Goal: Task Accomplishment & Management: Manage account settings

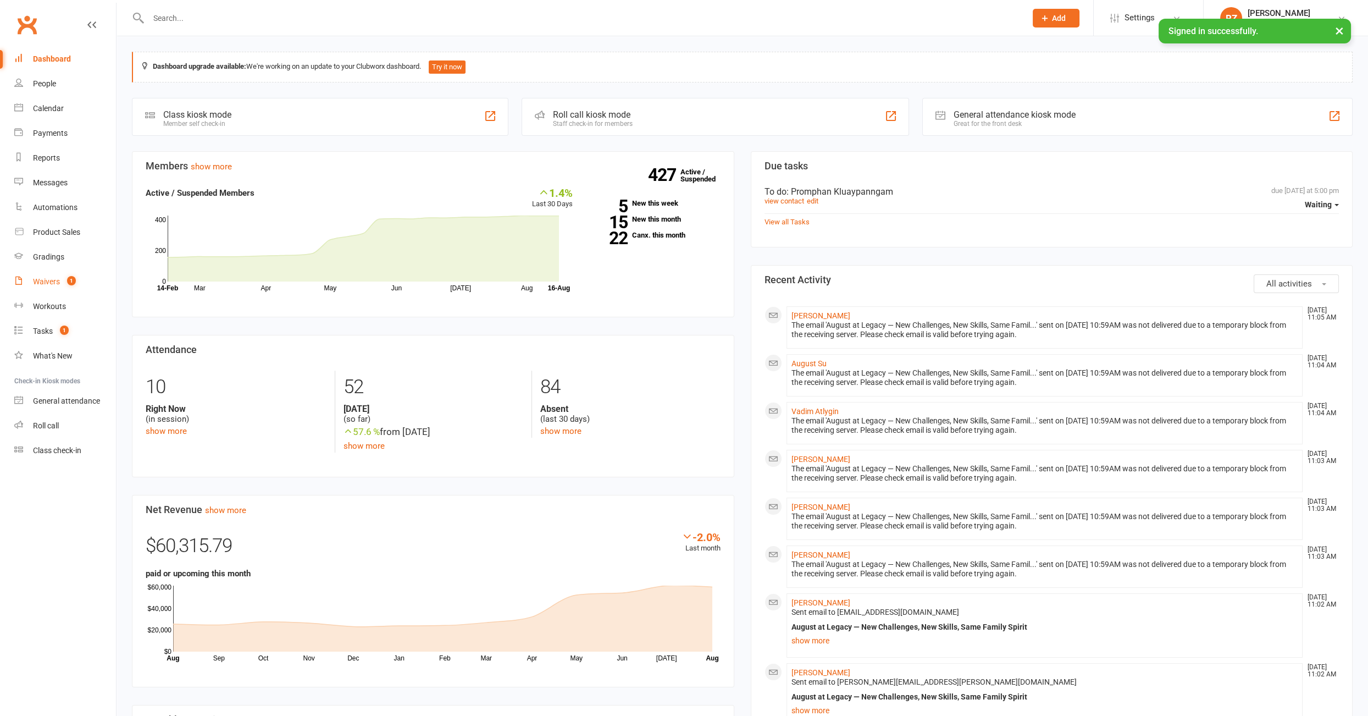
click at [46, 288] on link "Waivers 1" at bounding box center [65, 281] width 102 height 25
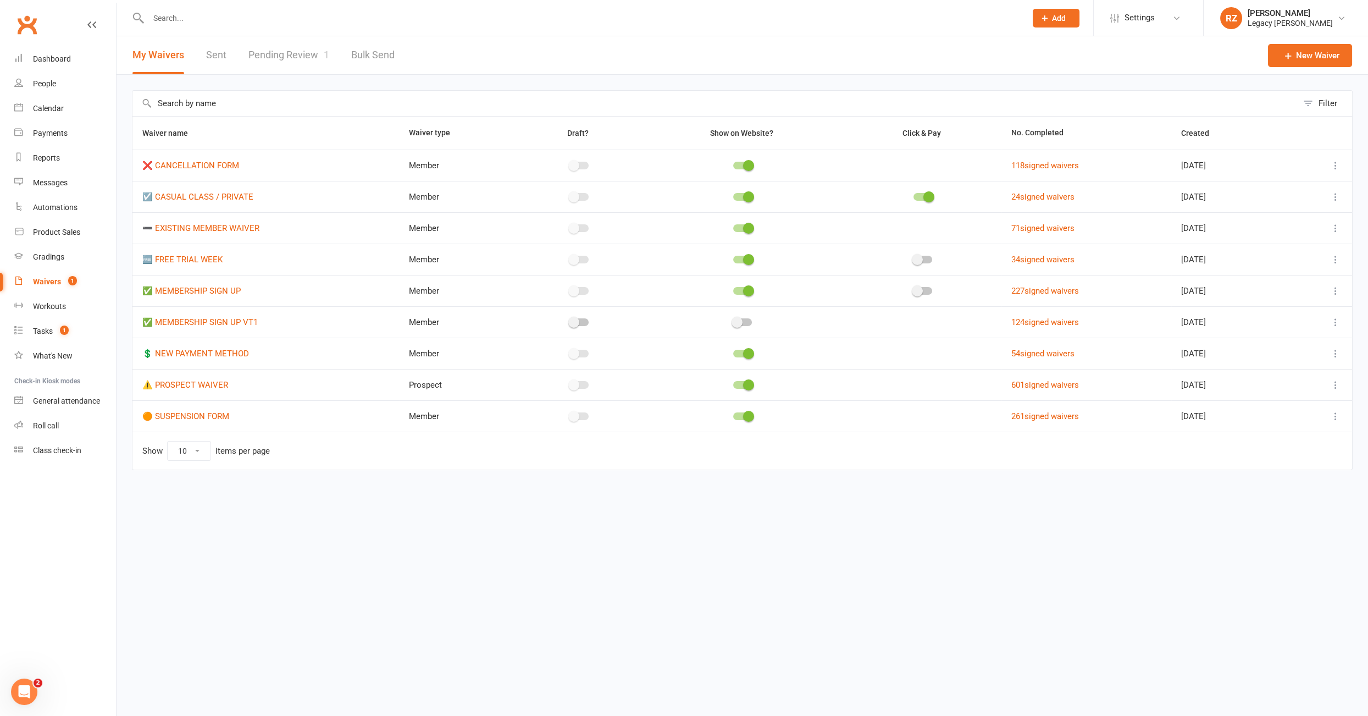
click at [294, 51] on link "Pending Review 1" at bounding box center [288, 55] width 81 height 38
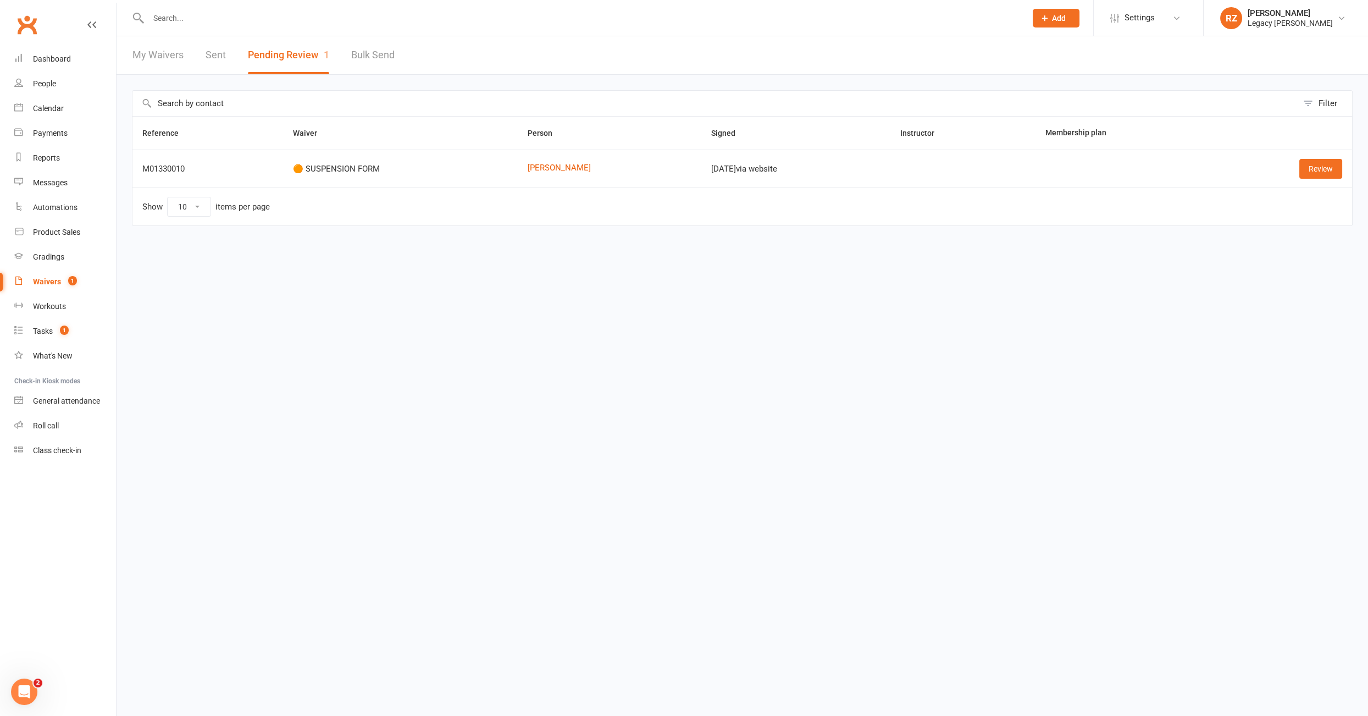
click at [940, 249] on div "Filter Reference Waiver Person Signed Instructor Membership plan M01330010 🟠 SU…" at bounding box center [743, 166] width 1252 height 182
click at [1329, 173] on link "Review" at bounding box center [1320, 169] width 43 height 20
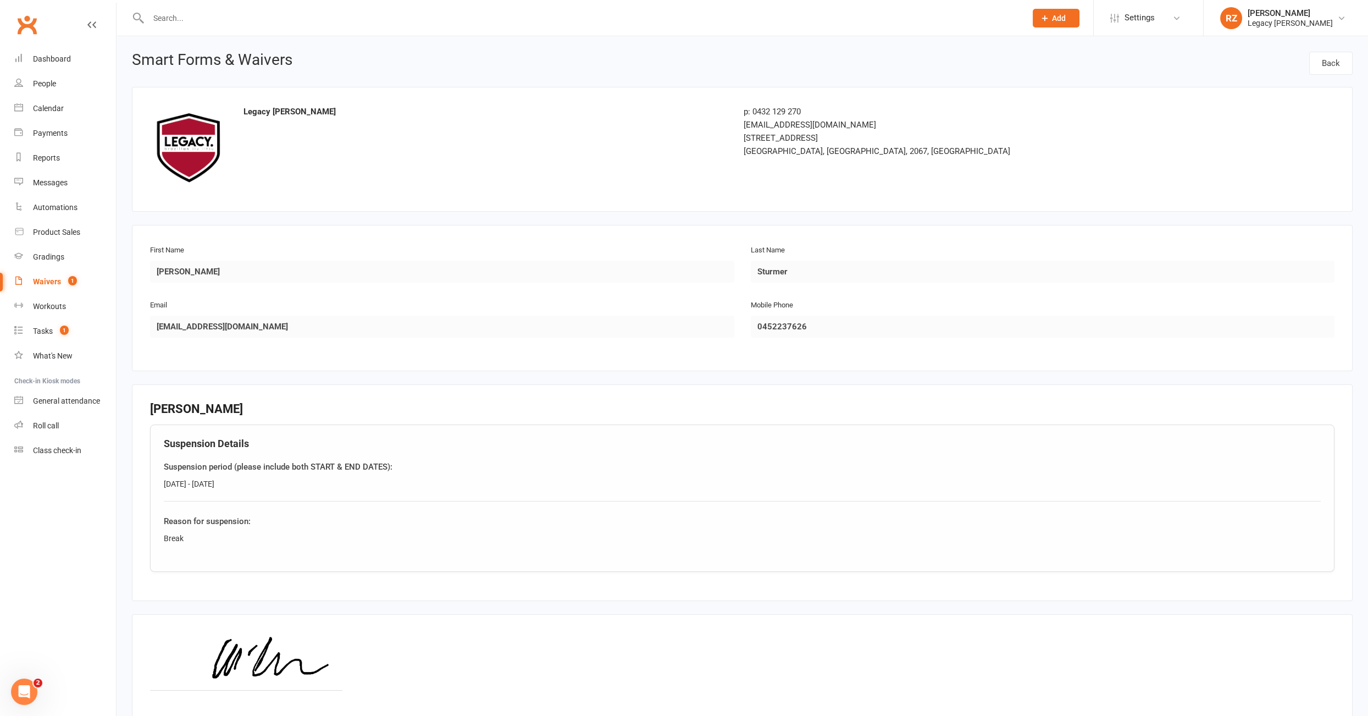
scroll to position [102, 0]
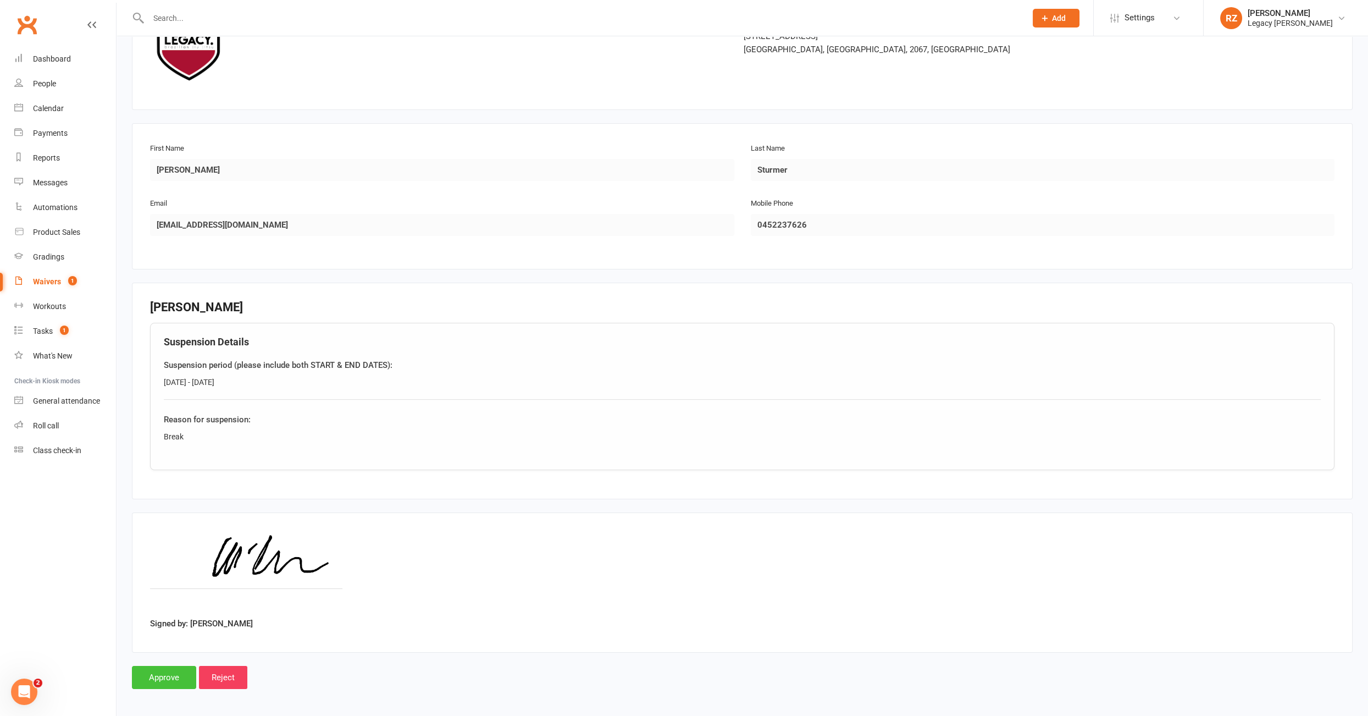
click at [164, 671] on input "Approve" at bounding box center [164, 677] width 64 height 23
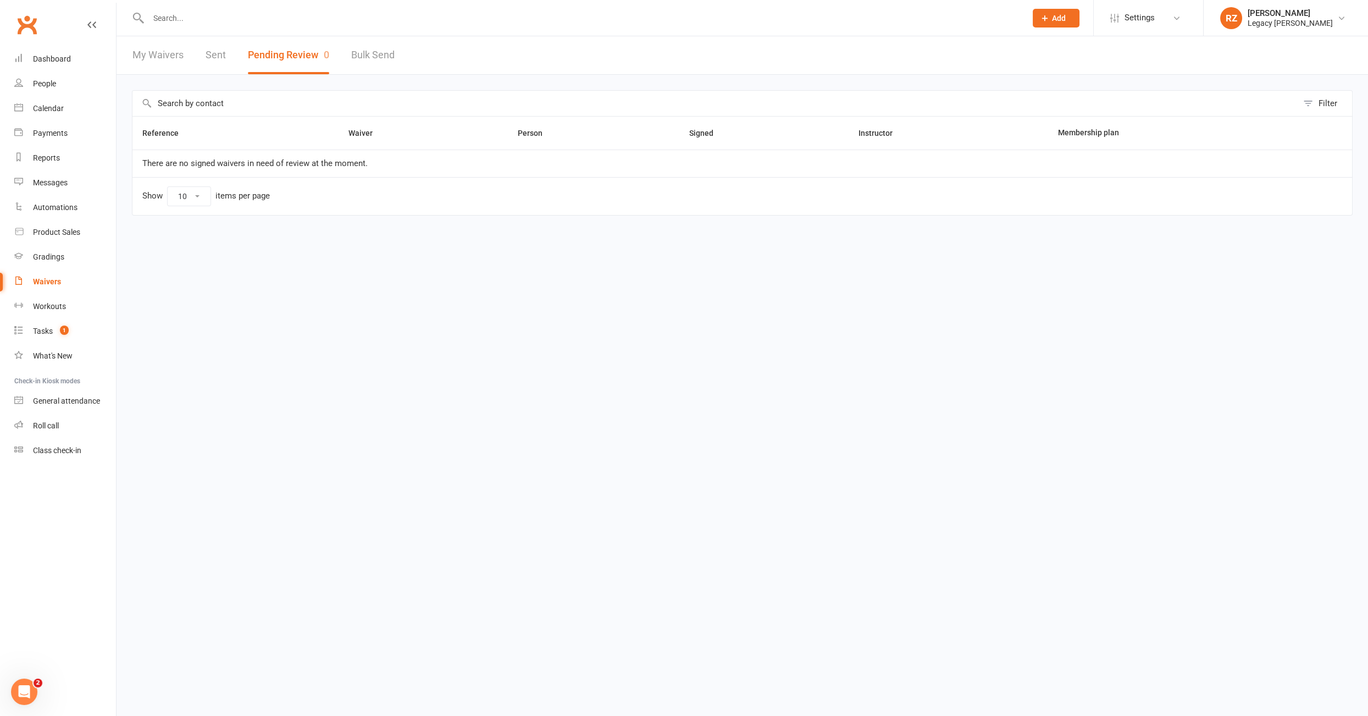
click at [65, 278] on link "Waivers" at bounding box center [65, 281] width 102 height 25
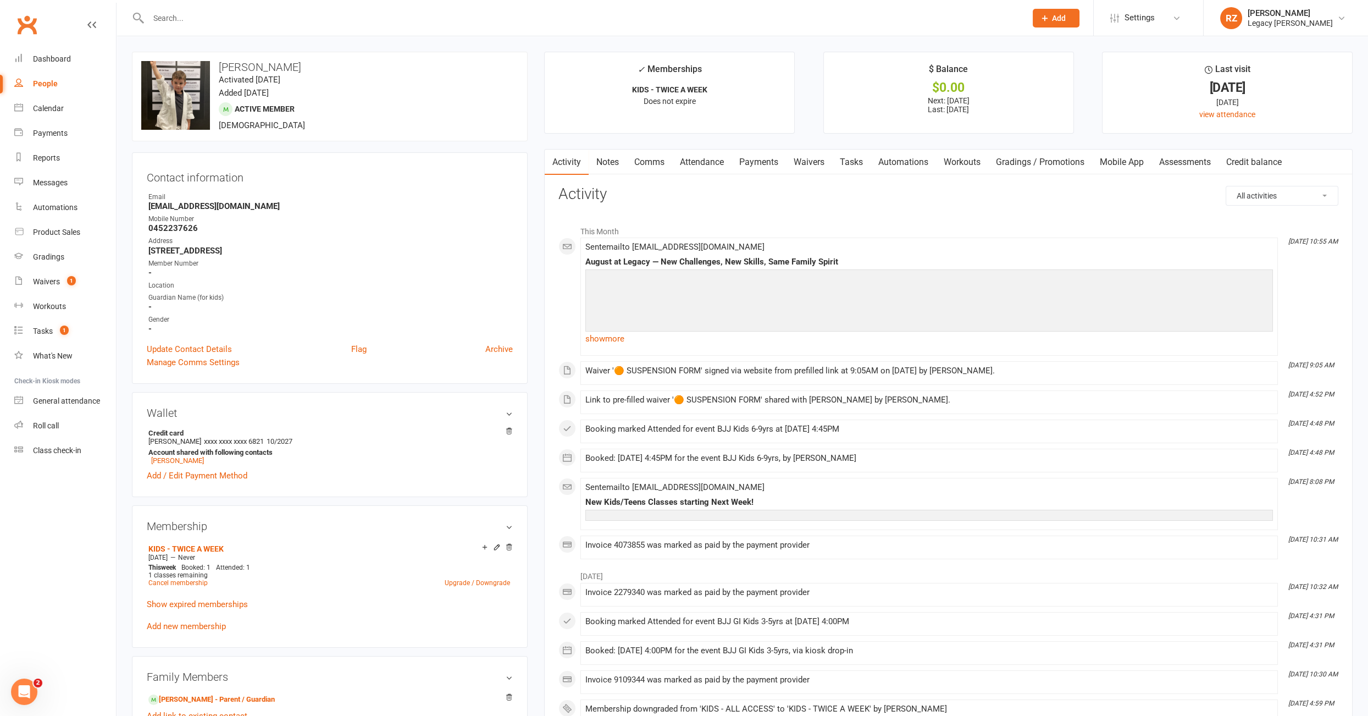
click at [757, 158] on link "Payments" at bounding box center [759, 162] width 54 height 25
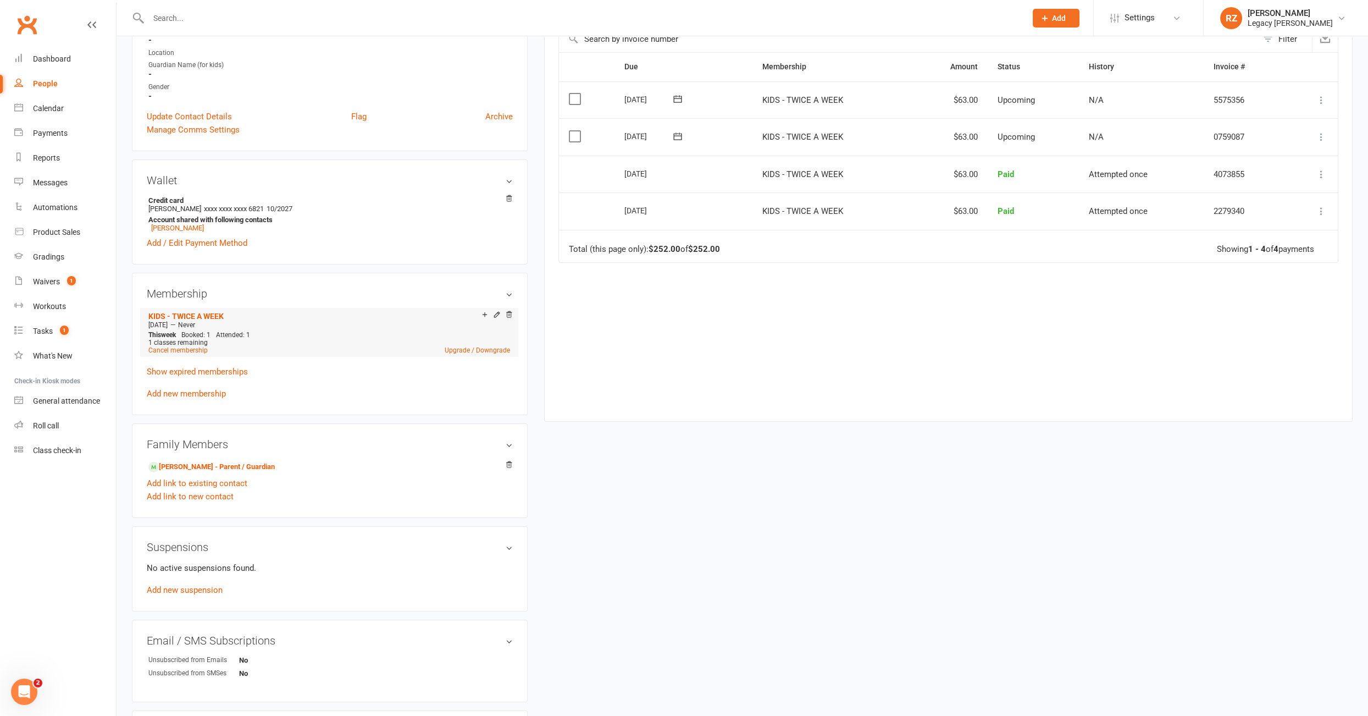
scroll to position [271, 0]
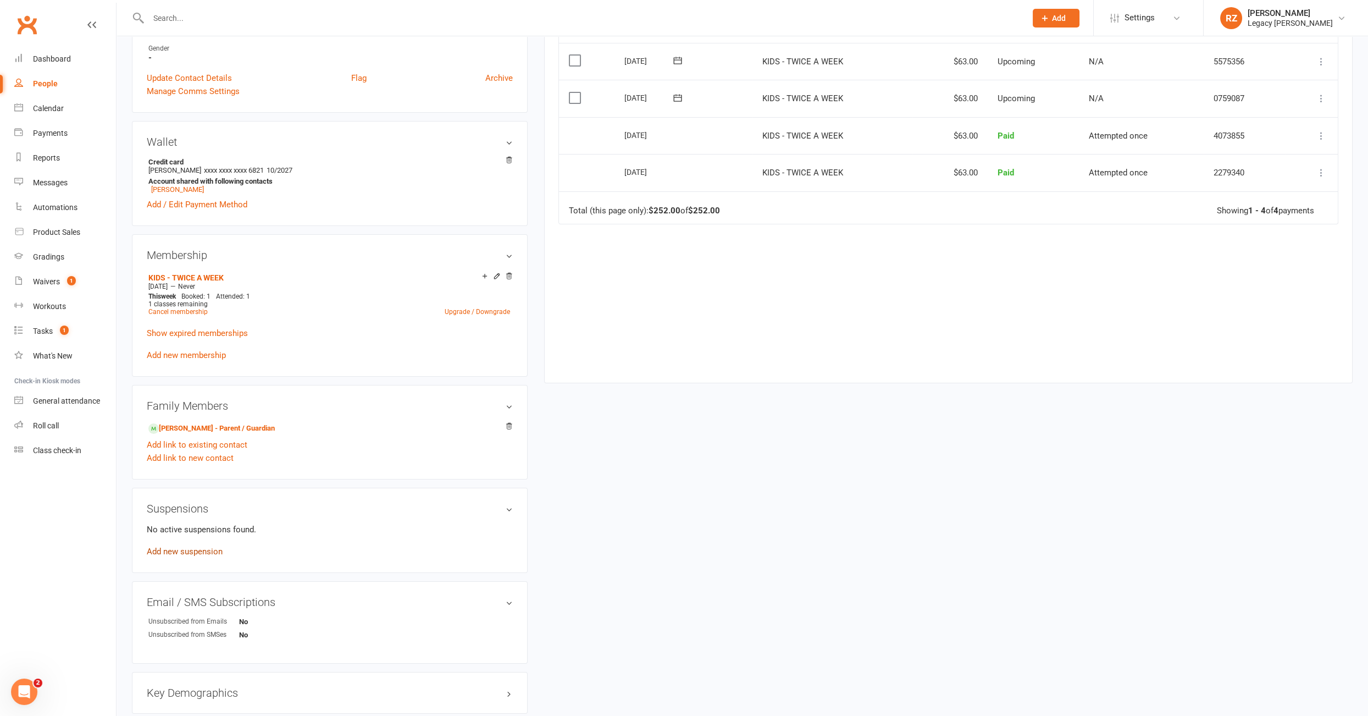
click at [195, 548] on link "Add new suspension" at bounding box center [185, 551] width 76 height 10
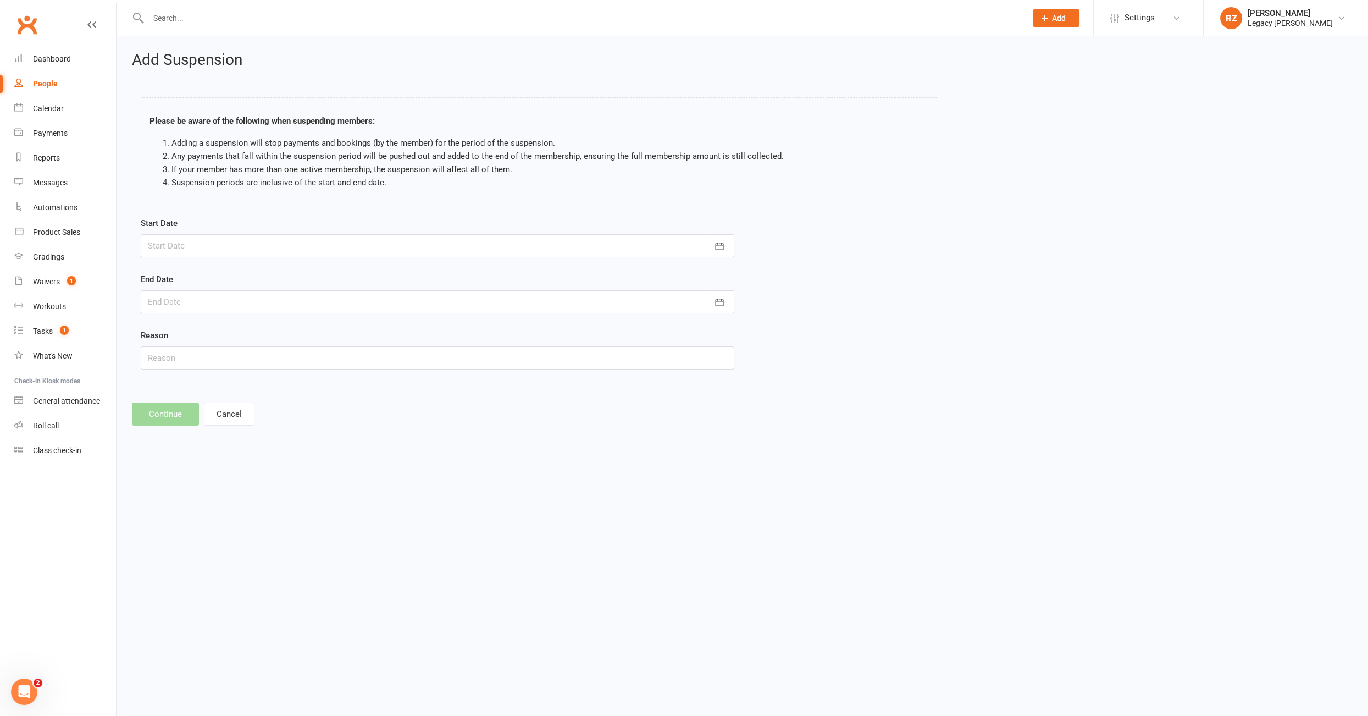
click at [219, 256] on form "Start Date August 2025 Sun Mon Tue Wed Thu Fri Sat 31 27 28 29 30 31 01 02 32 0…" at bounding box center [438, 293] width 594 height 153
click at [223, 249] on div at bounding box center [438, 245] width 594 height 23
click at [329, 352] on span "16" at bounding box center [333, 356] width 9 height 9
type input "16 Aug 2025"
click at [282, 306] on div at bounding box center [438, 301] width 594 height 23
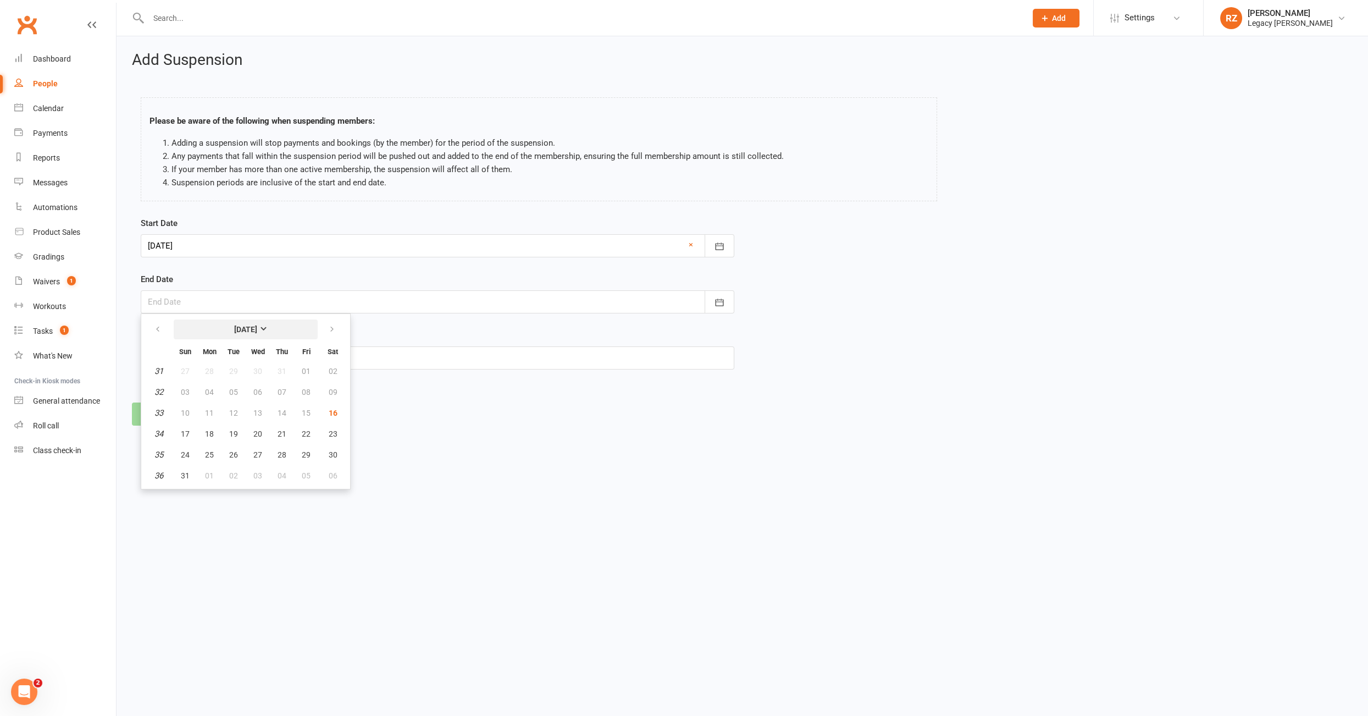
click at [273, 319] on button "August 2025" at bounding box center [246, 329] width 144 height 20
click at [279, 413] on span "December" at bounding box center [280, 416] width 37 height 10
click at [211, 369] on span "01" at bounding box center [209, 371] width 9 height 9
type input "01 Dec 2025"
click at [212, 358] on input "text" at bounding box center [438, 357] width 594 height 23
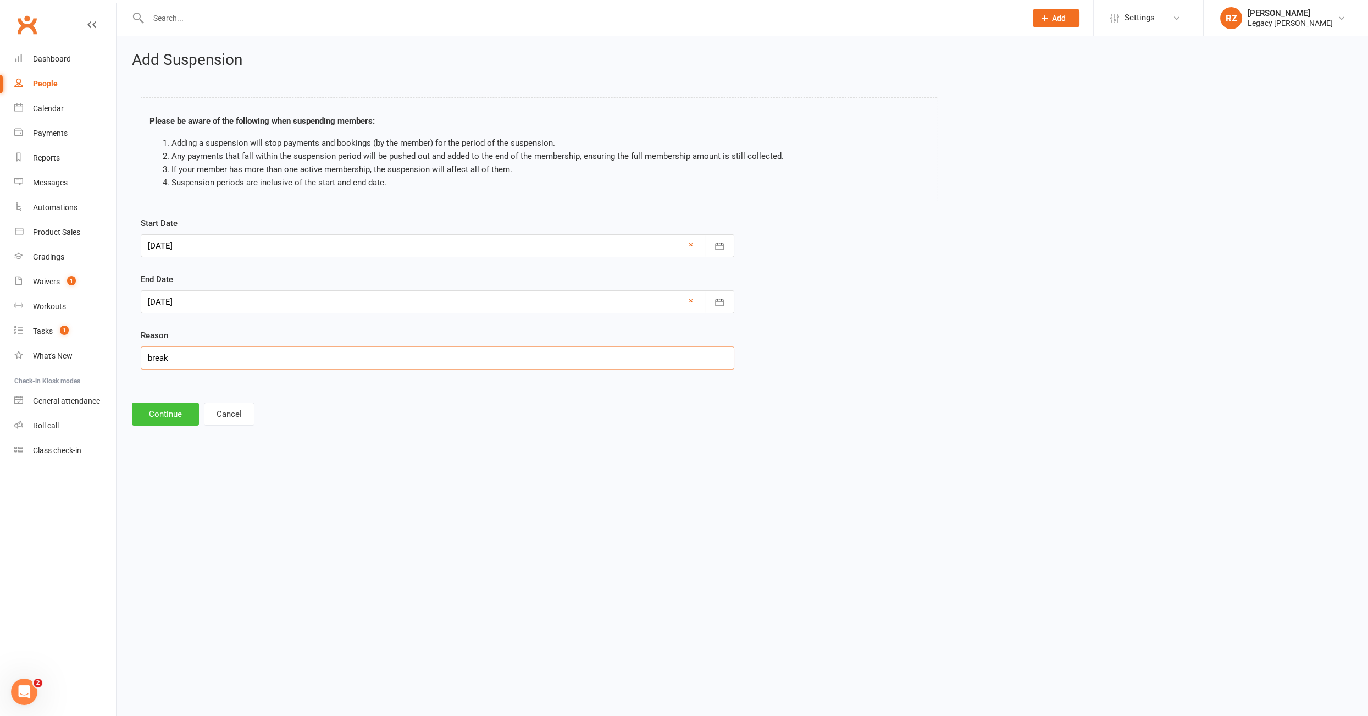
type input "break"
click at [164, 407] on button "Continue" at bounding box center [165, 413] width 67 height 23
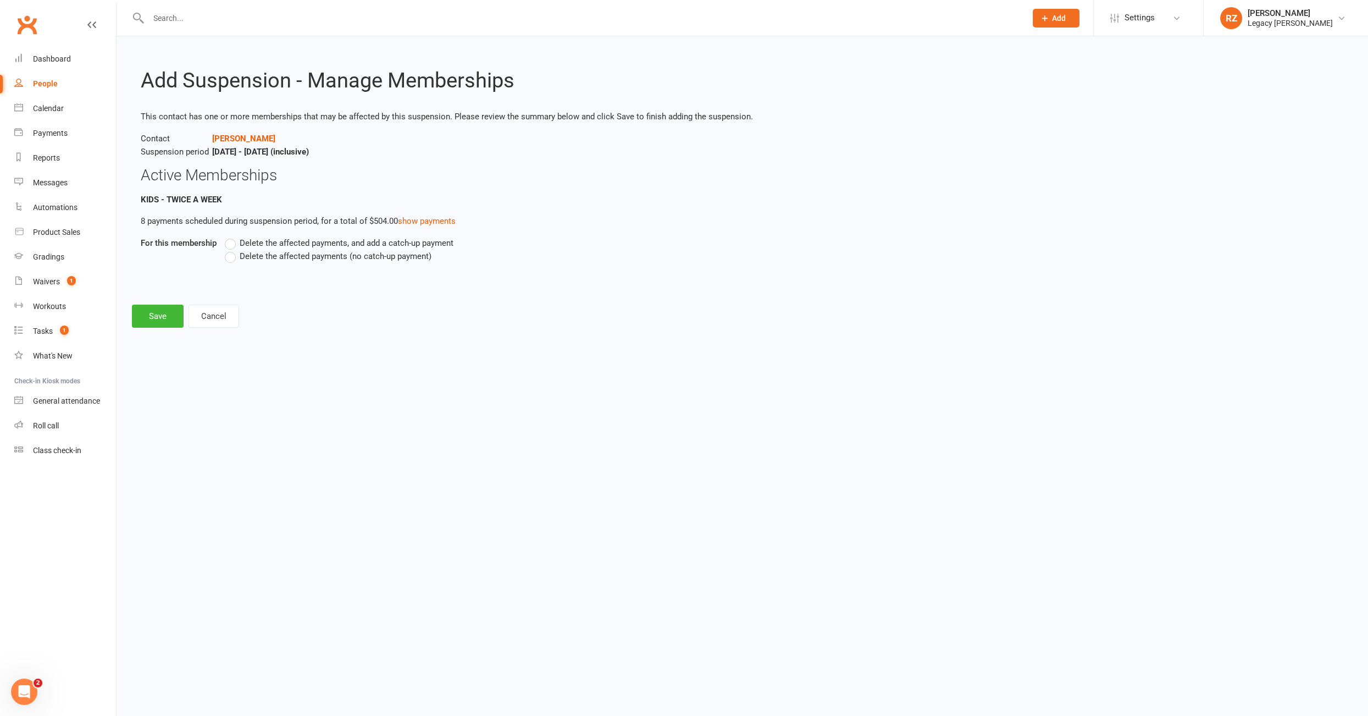
click at [232, 259] on label "Delete the affected payments (no catch-up payment)" at bounding box center [328, 256] width 207 height 13
click at [232, 250] on input "Delete the affected payments (no catch-up payment)" at bounding box center [228, 250] width 7 height 0
click at [162, 313] on button "Save" at bounding box center [158, 316] width 52 height 23
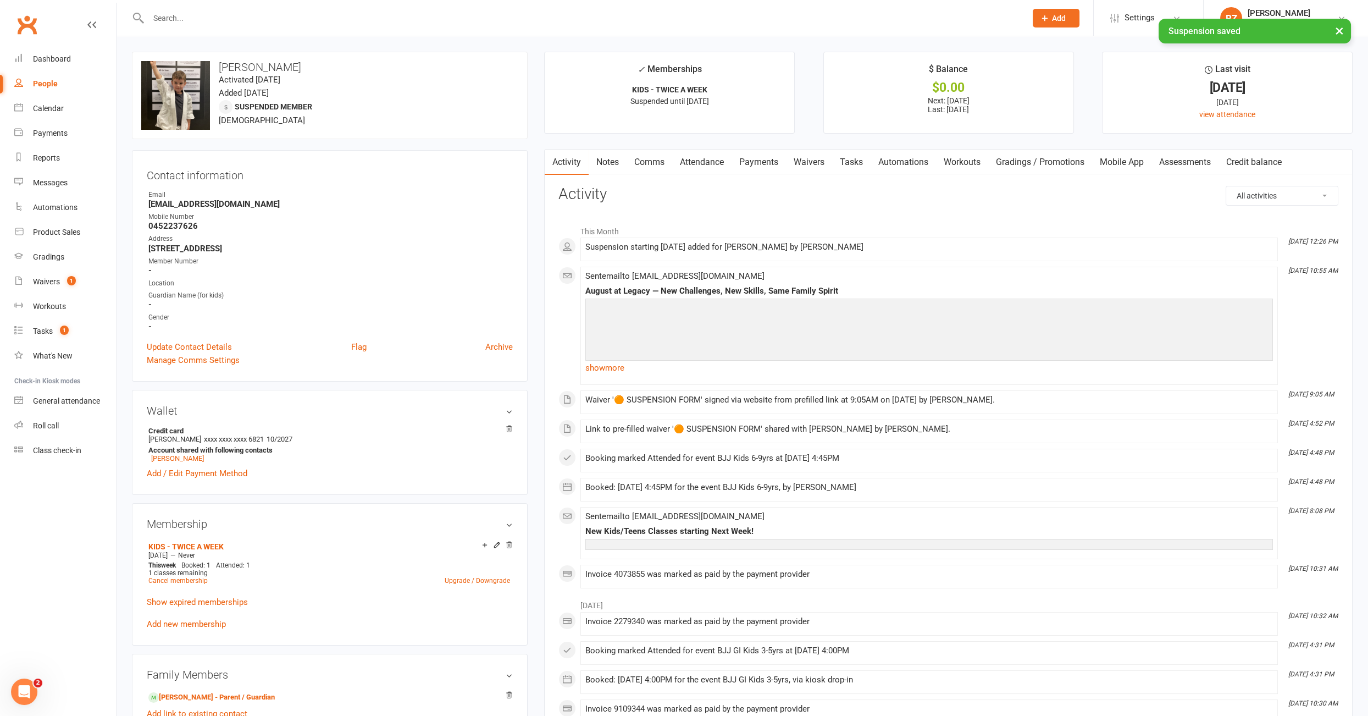
click at [767, 164] on link "Payments" at bounding box center [759, 162] width 54 height 25
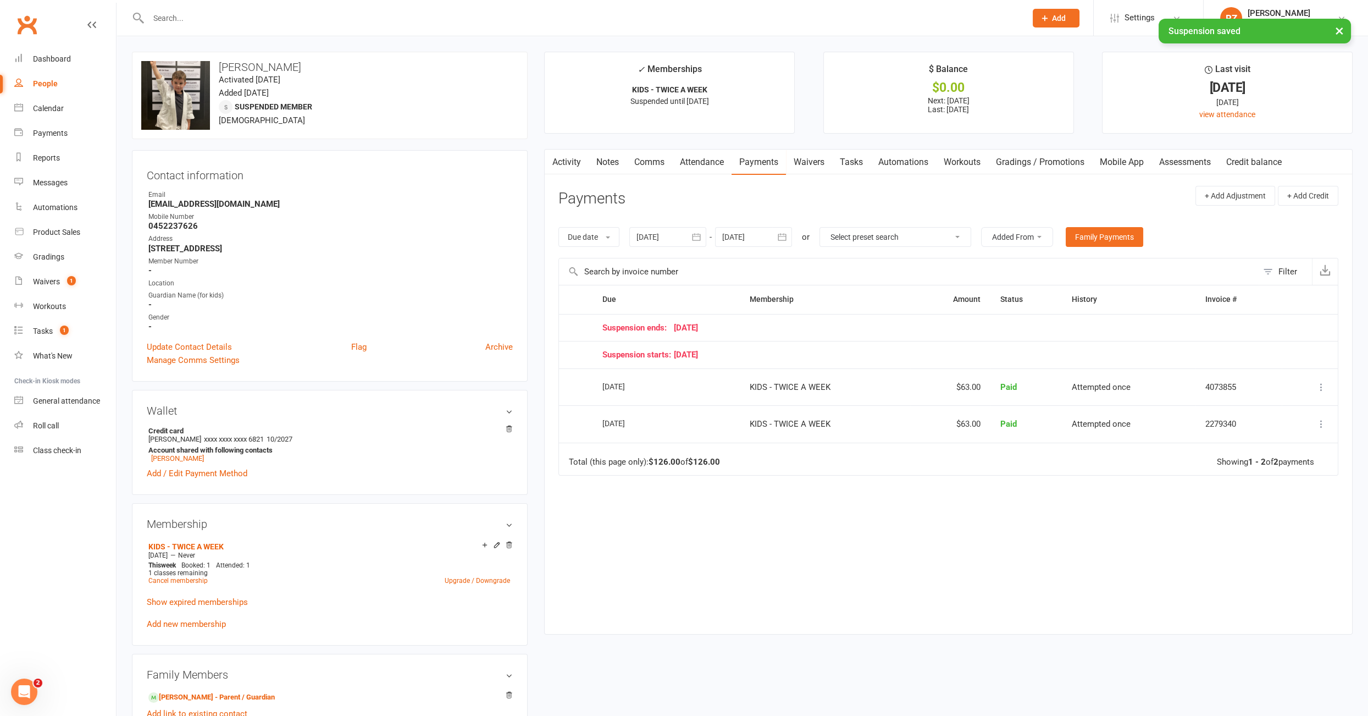
click at [749, 231] on div at bounding box center [753, 237] width 77 height 20
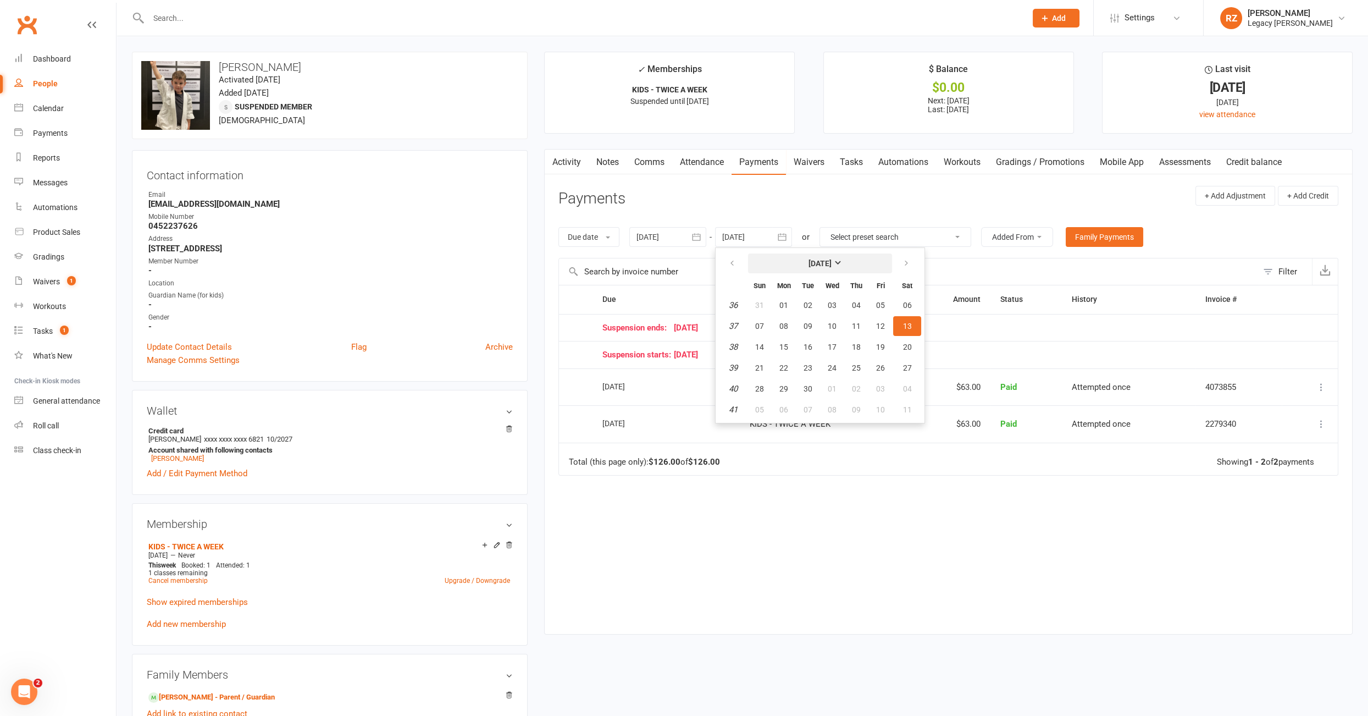
click at [791, 256] on button "September 2025" at bounding box center [820, 263] width 144 height 20
click at [853, 345] on span "December" at bounding box center [854, 350] width 37 height 10
click at [829, 342] on span "17" at bounding box center [832, 346] width 9 height 9
type input "17 Dec 2025"
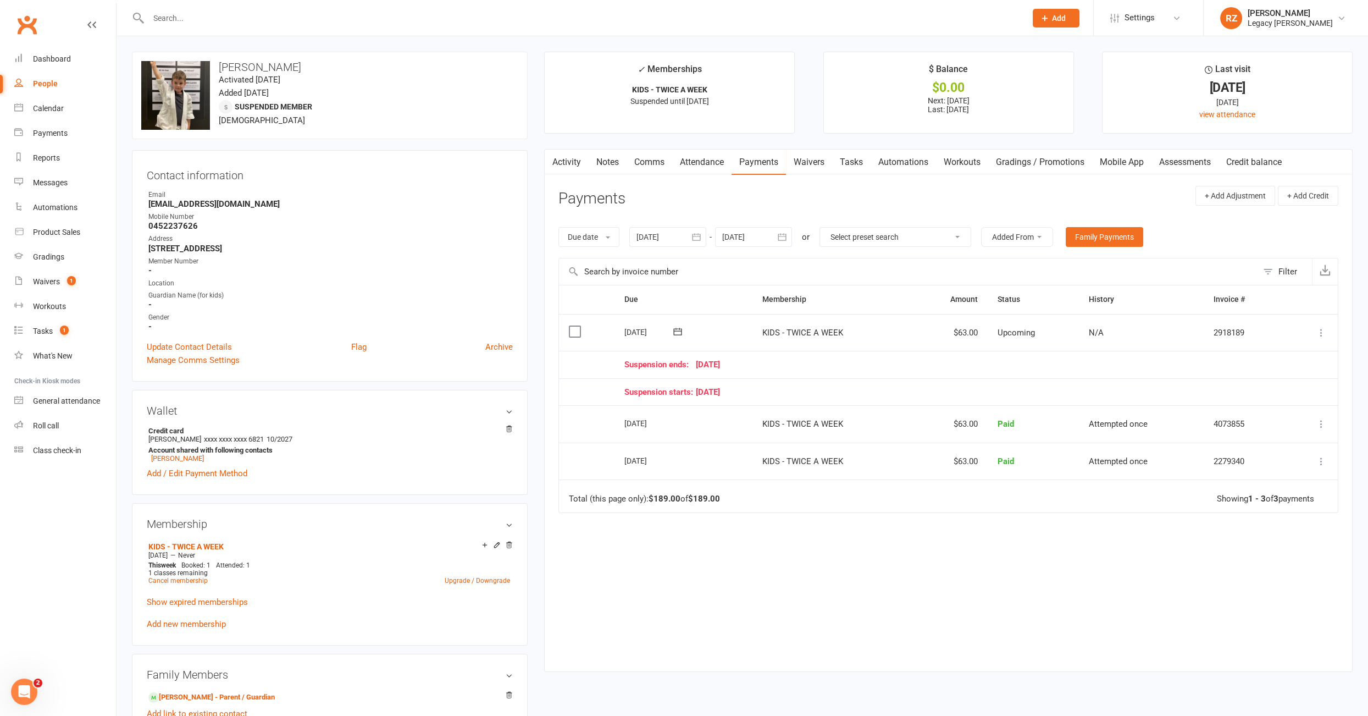
click at [681, 330] on icon at bounding box center [677, 331] width 11 height 11
click at [790, 401] on button "05" at bounding box center [789, 396] width 23 height 20
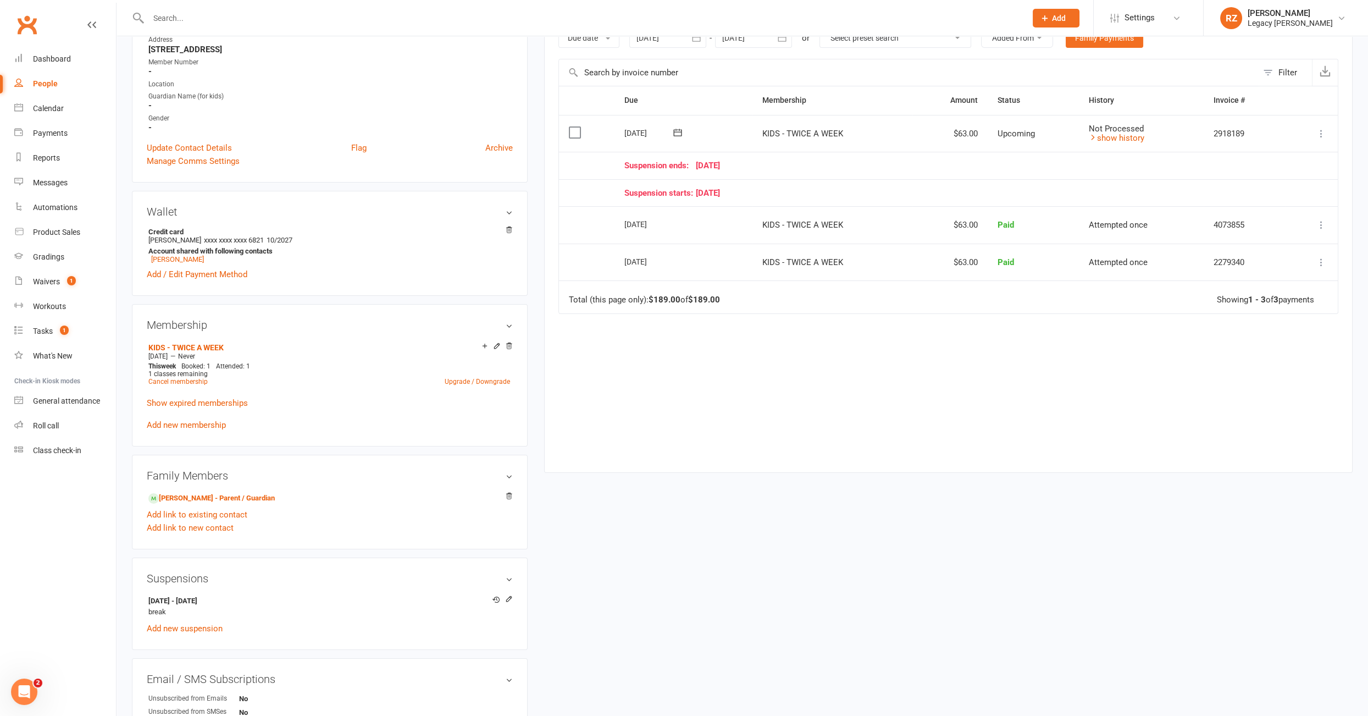
scroll to position [211, 0]
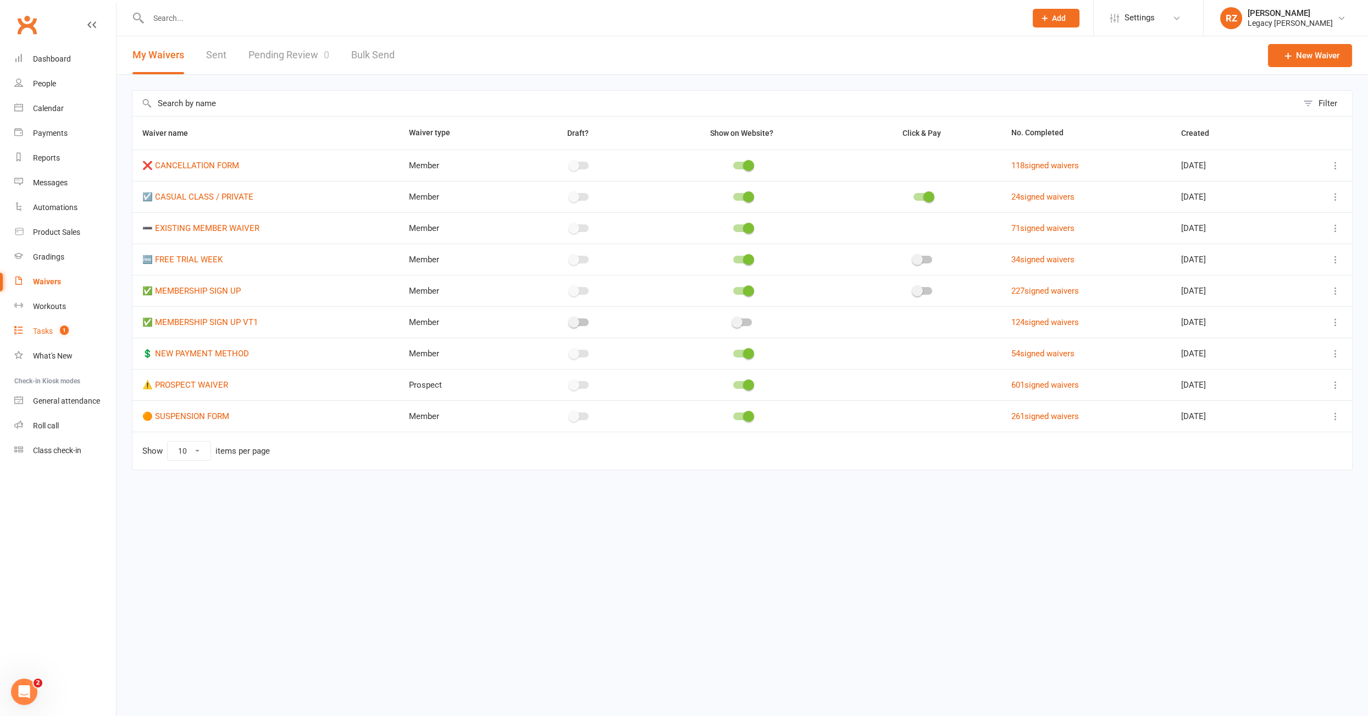
click at [56, 333] on count-badge "1" at bounding box center [61, 330] width 14 height 9
